Goal: Information Seeking & Learning: Learn about a topic

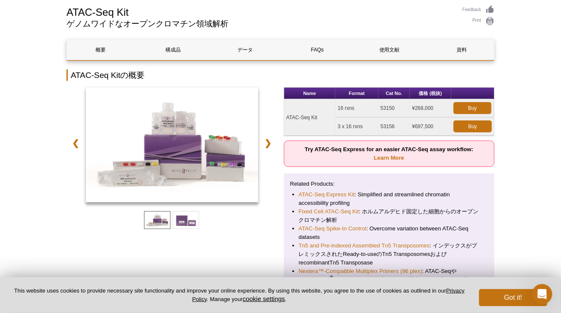
scroll to position [85, 0]
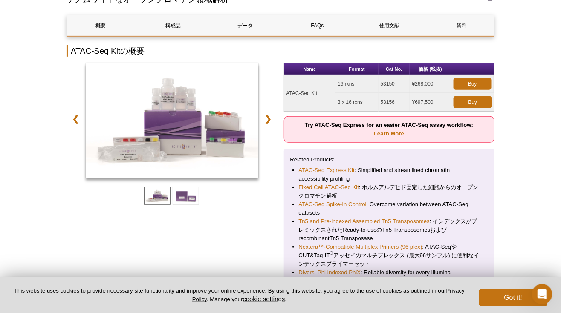
drag, startPoint x: 288, startPoint y: 91, endPoint x: 316, endPoint y: 93, distance: 28.6
click at [316, 93] on td "ATAC-Seq Kit" at bounding box center [310, 93] width 52 height 37
click at [319, 93] on td "ATAC-Seq Kit" at bounding box center [310, 93] width 52 height 37
drag, startPoint x: 319, startPoint y: 93, endPoint x: 283, endPoint y: 94, distance: 36.3
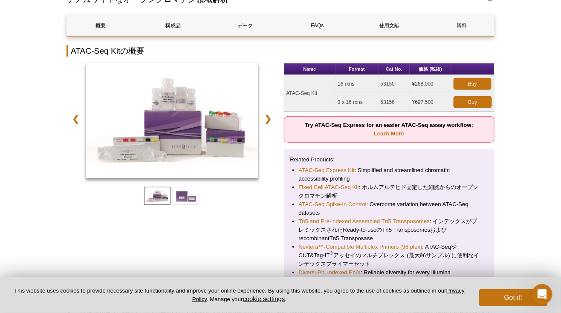
click at [283, 94] on div "❮ ❯ Name Format Cat No. 価格 (税抜) ATAC-Seq Kit 16 rxns 53150 ¥268,000 Buy 3 x 16 …" at bounding box center [281, 177] width 428 height 229
copy div "Name Format Cat No. 価格 (税抜) ATAC-Seq Kit"
drag, startPoint x: 541, startPoint y: 207, endPoint x: 540, endPoint y: 199, distance: 8.1
drag, startPoint x: 339, startPoint y: 101, endPoint x: 363, endPoint y: 102, distance: 24.7
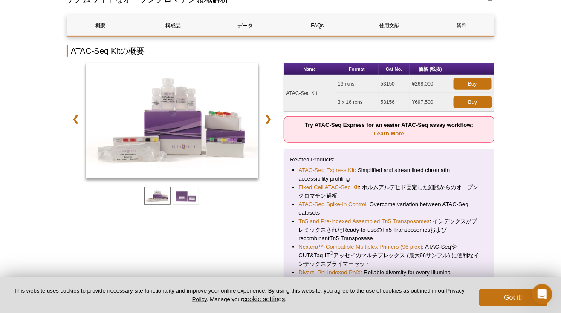
click at [363, 102] on td "3 x 16 rxns" at bounding box center [357, 102] width 43 height 18
copy td "3 x 16 rxns"
